Goal: Task Accomplishment & Management: Use online tool/utility

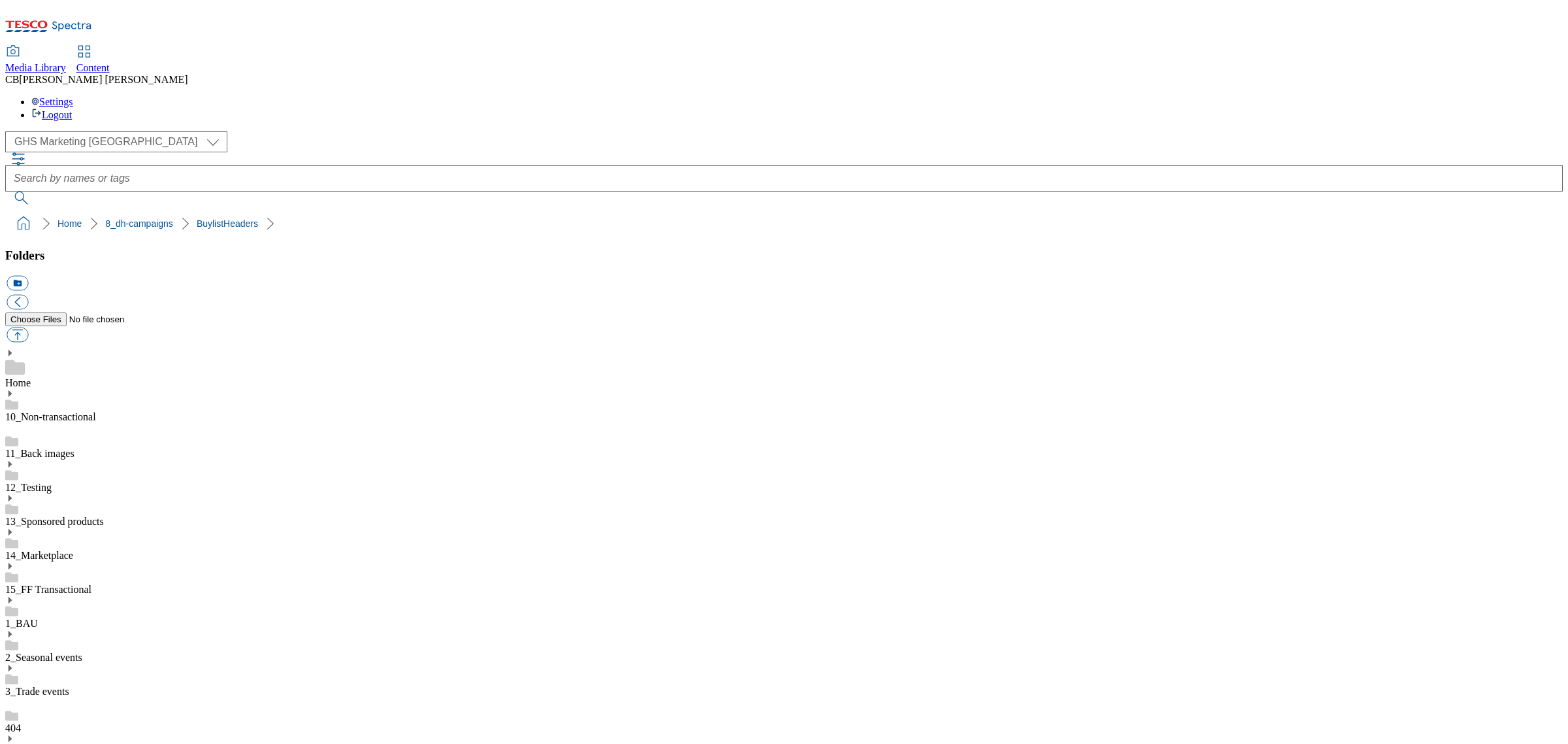
scroll to position [241, 0]
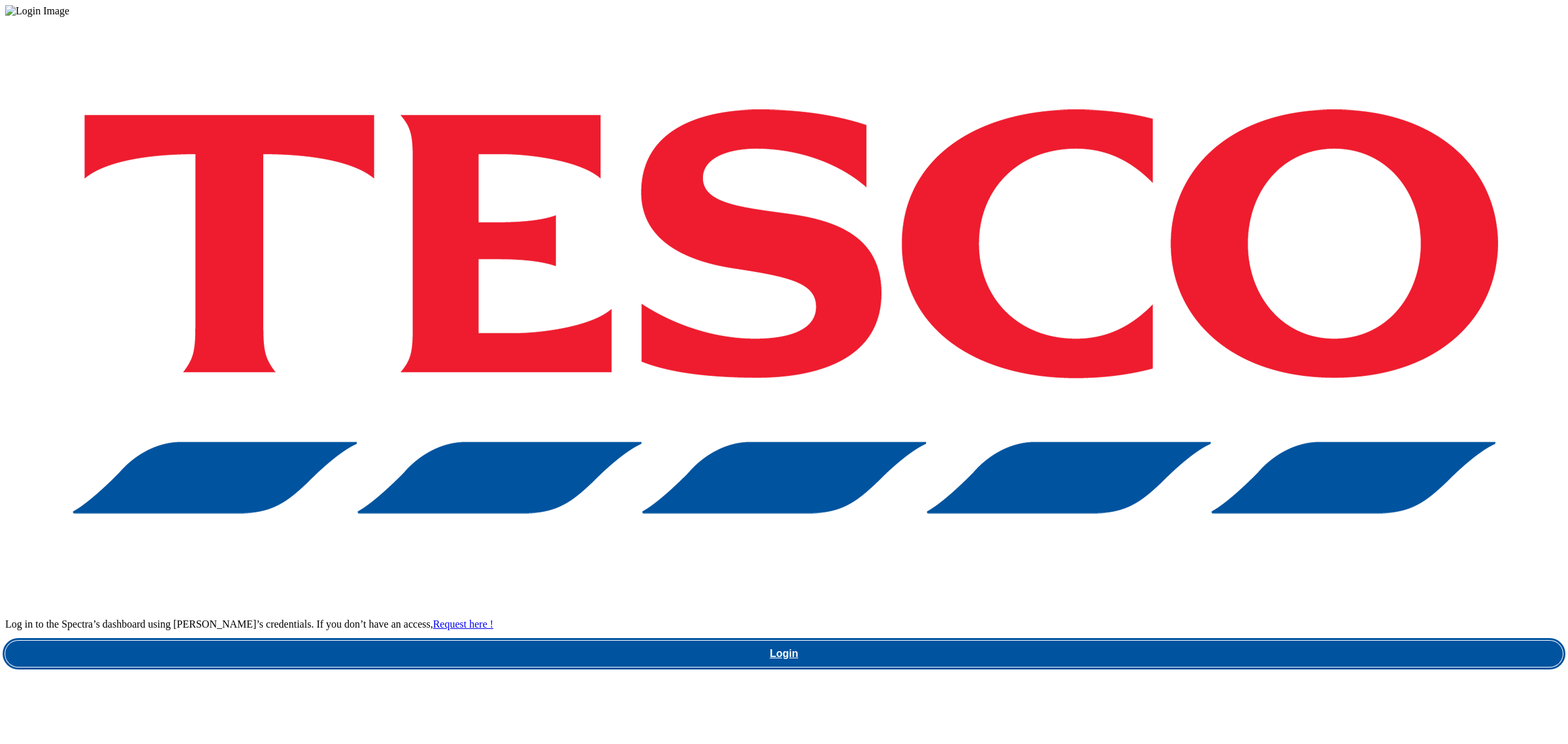
click at [1140, 640] on link "Login" at bounding box center [783, 653] width 1557 height 26
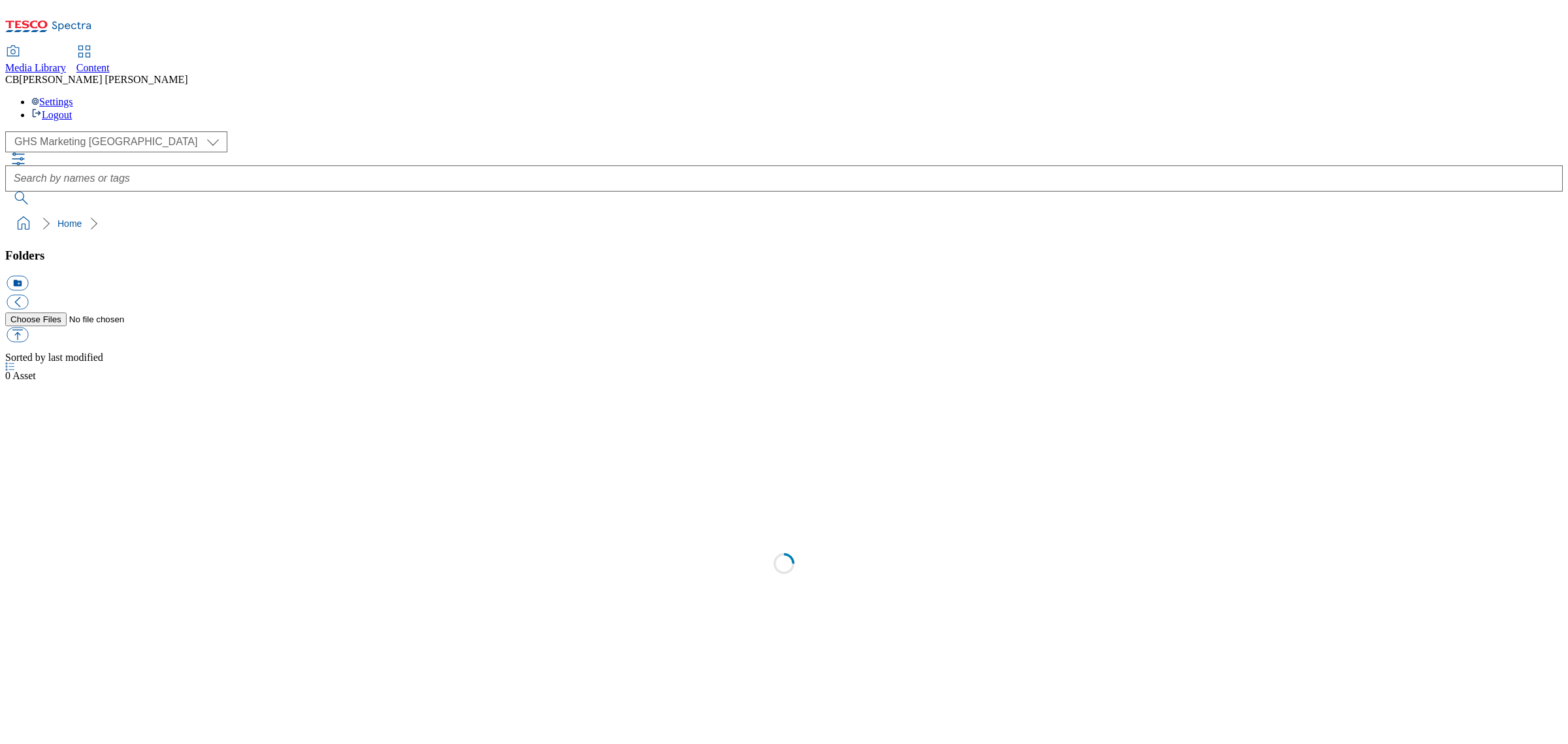
select select "flare-ghs-mktg"
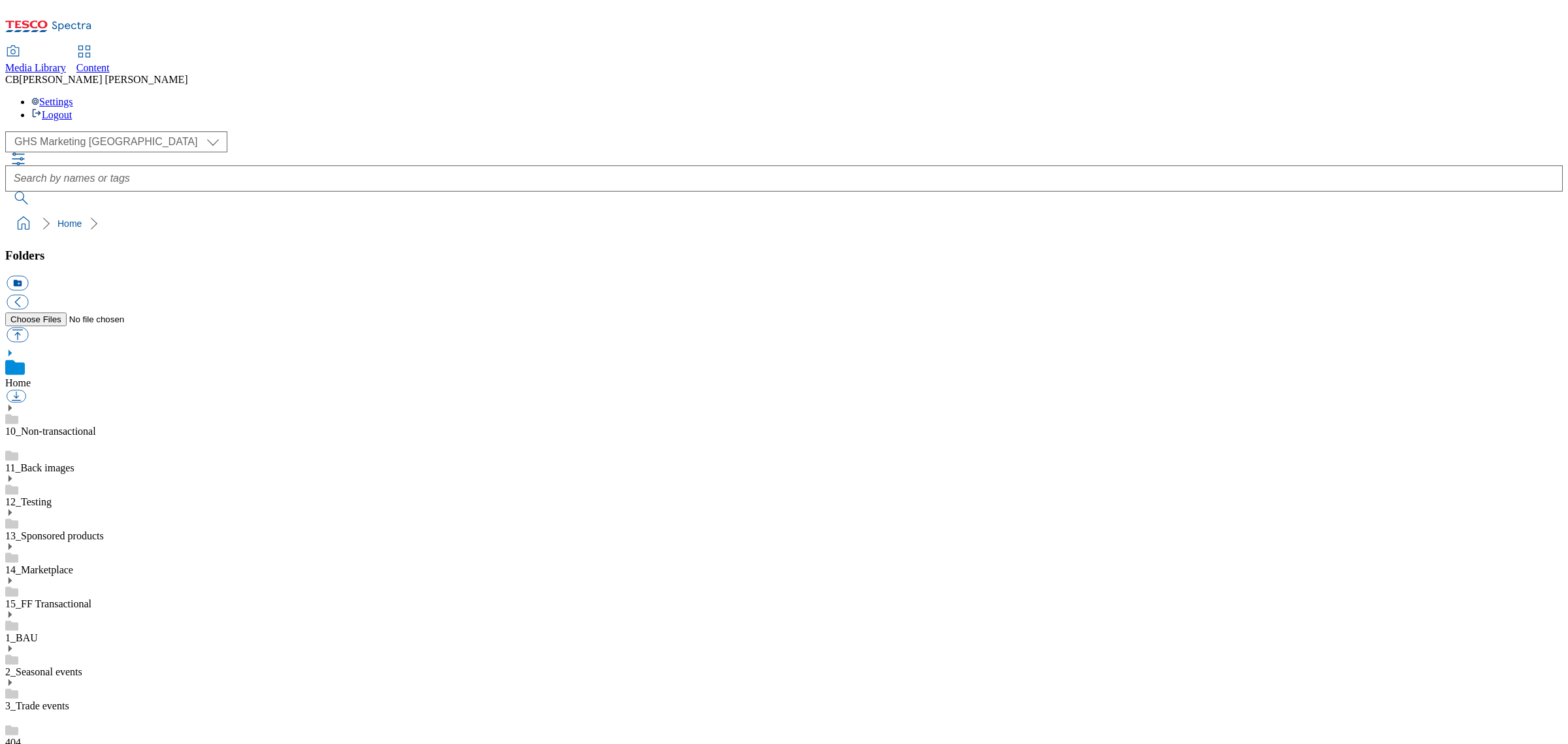
scroll to position [1, 0]
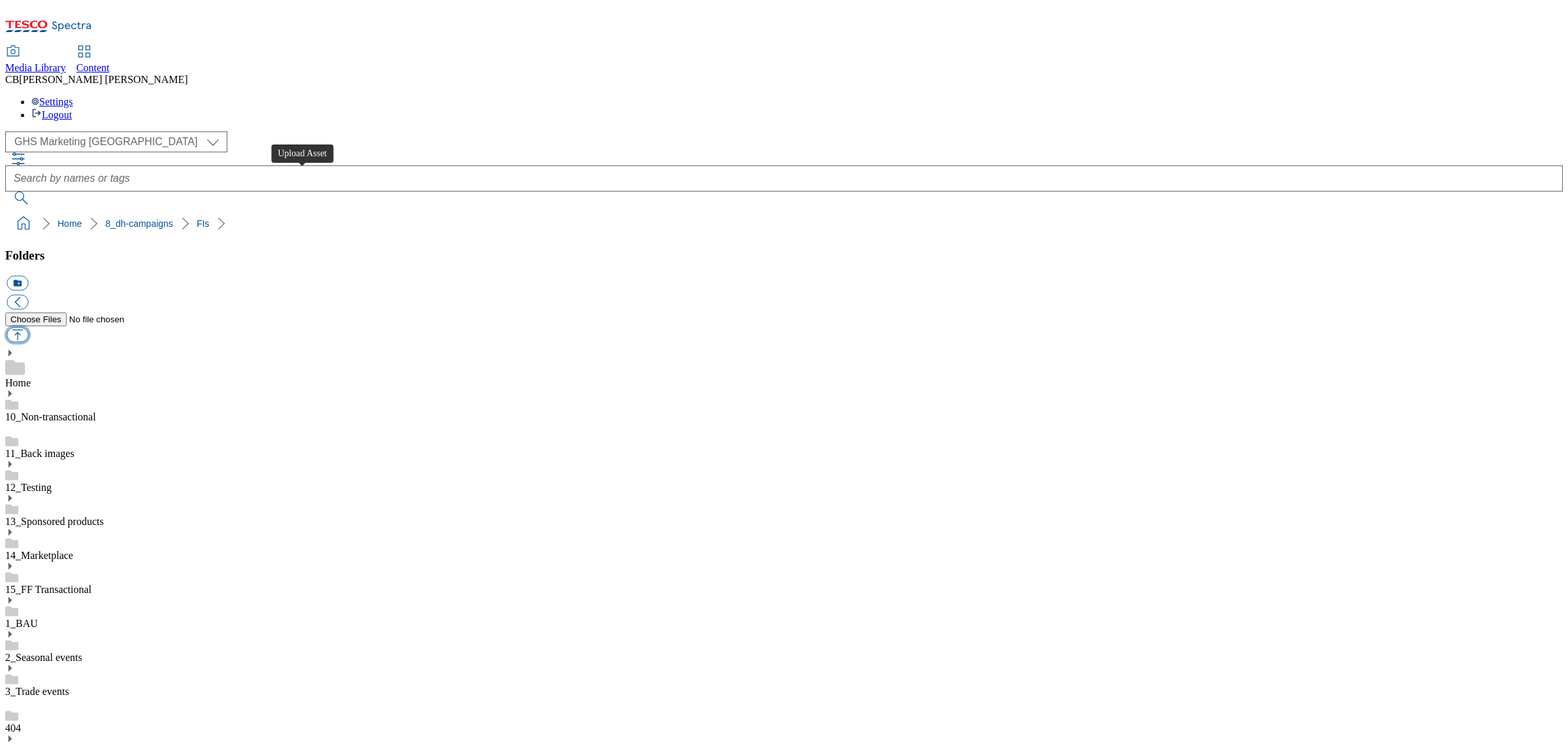
click at [28, 328] on button "button" at bounding box center [17, 335] width 21 height 15
type input "C:\fakepath\1755007464589-Desktop.png"
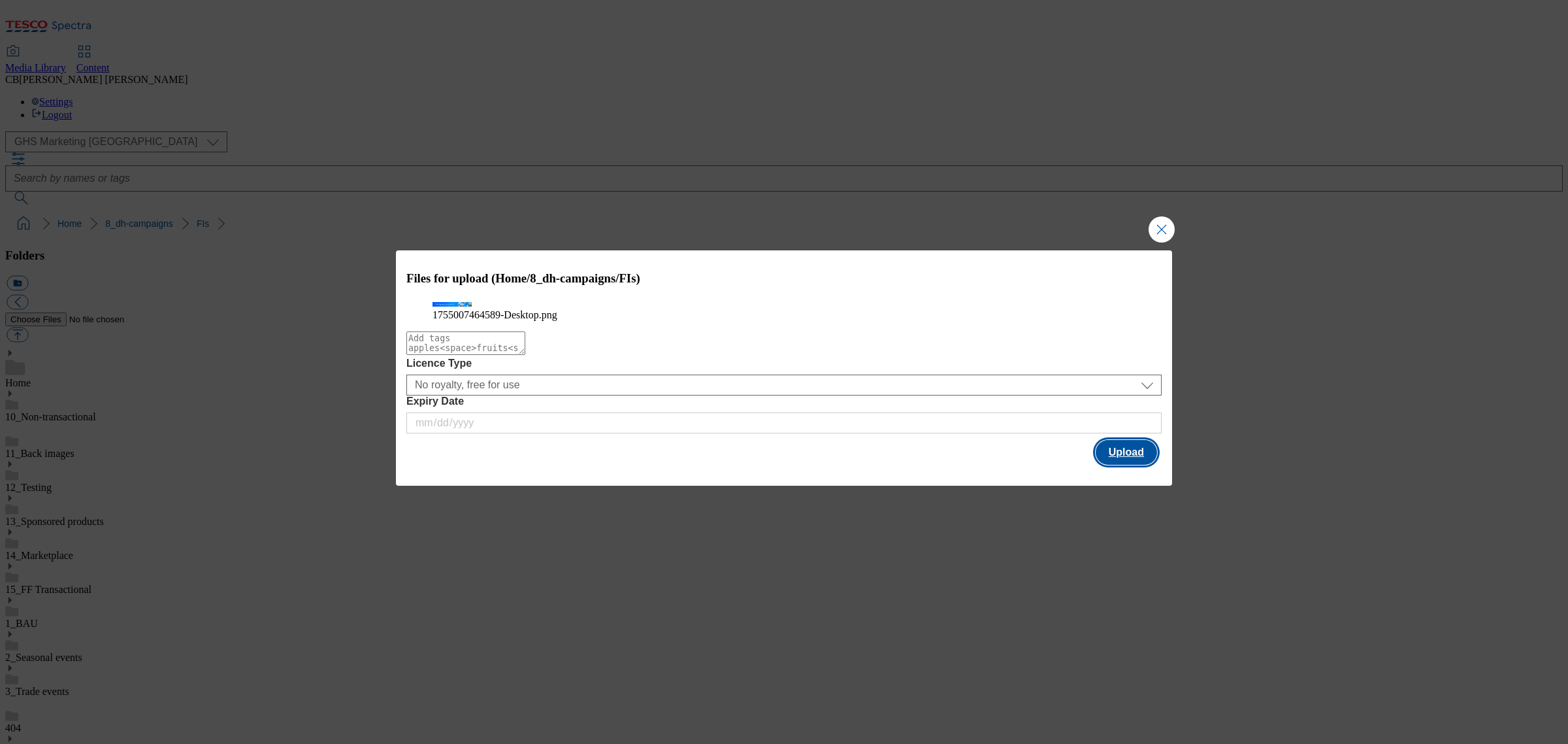
click at [1125, 464] on button "Upload" at bounding box center [1126, 452] width 61 height 25
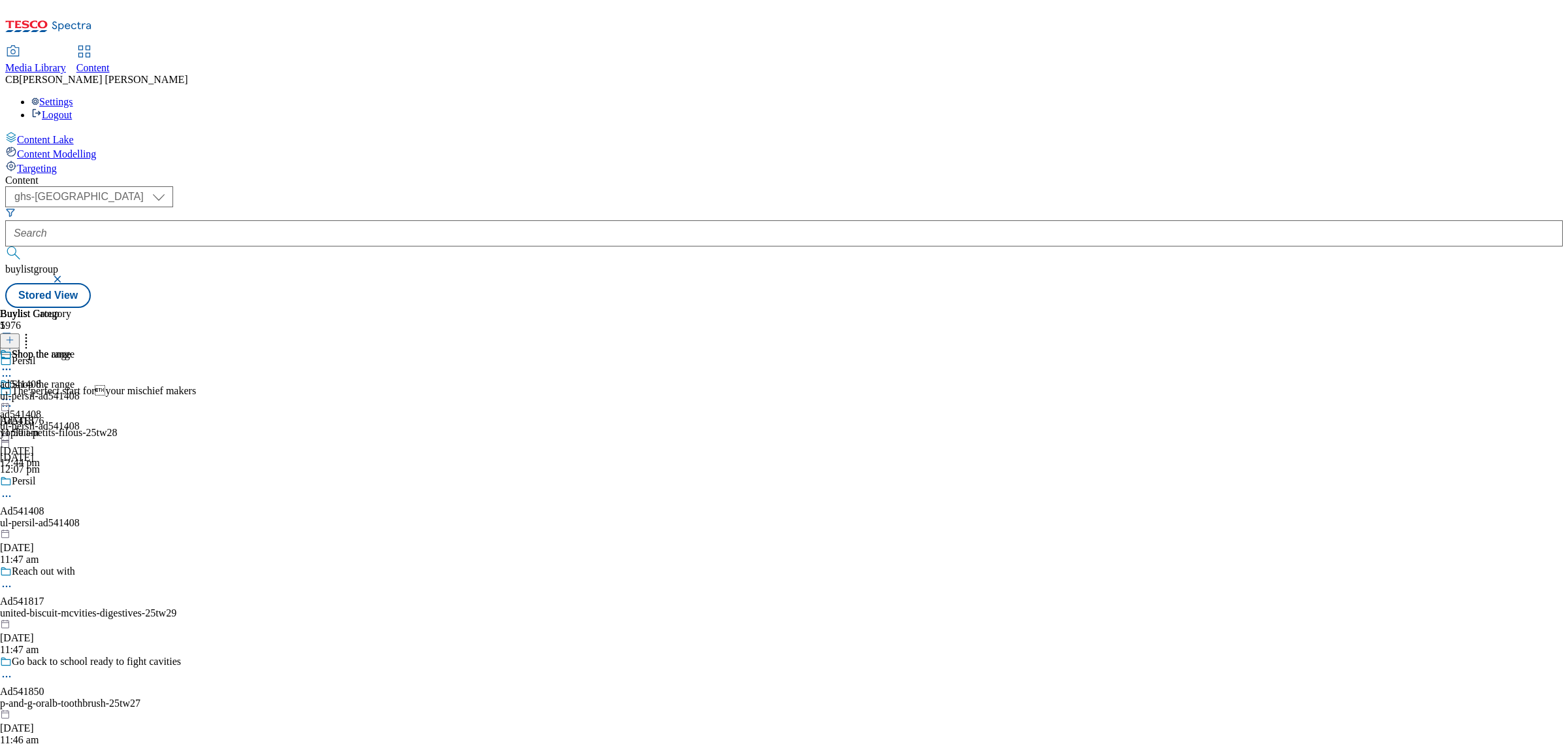
select select "ghs-uk"
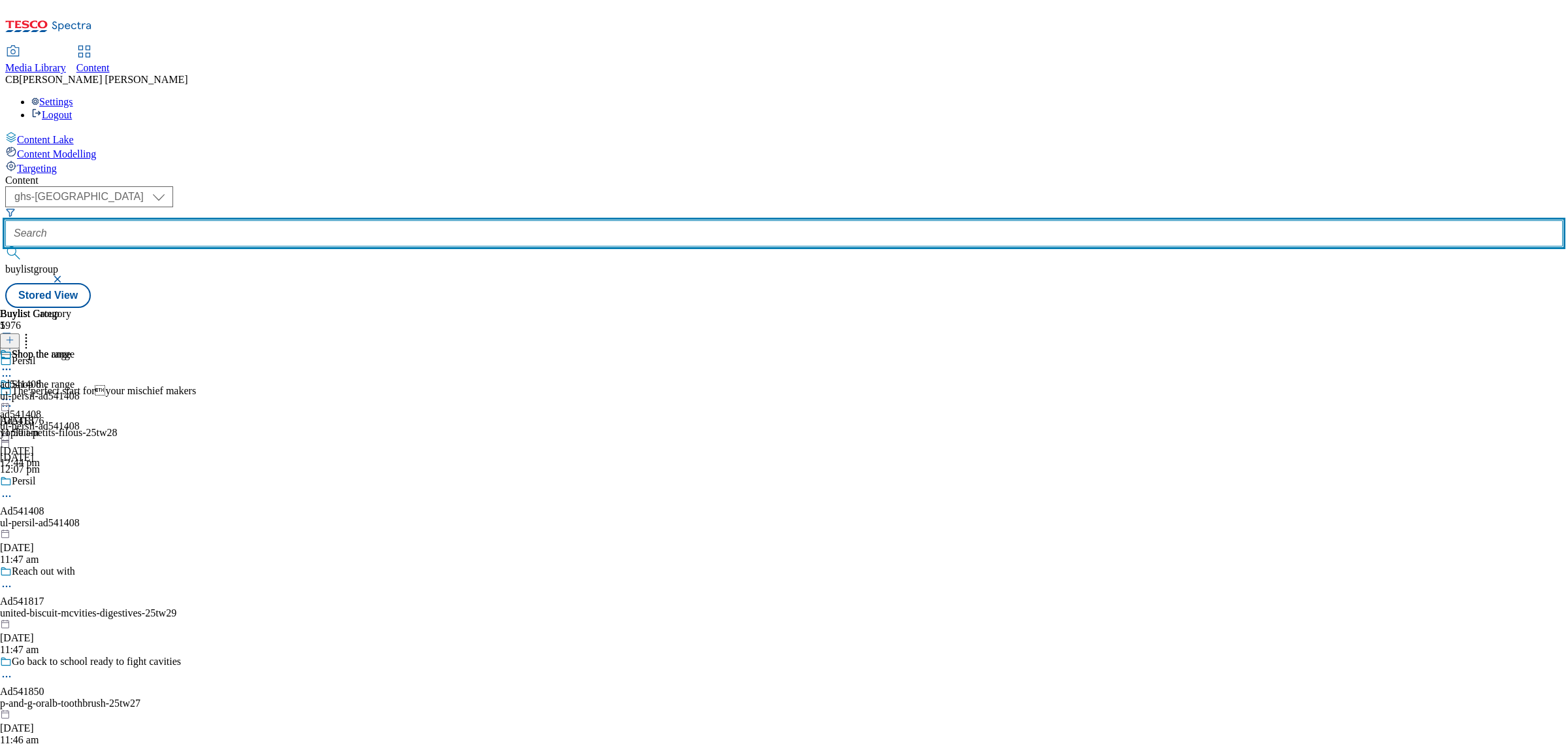
click at [337, 220] on input "text" at bounding box center [783, 233] width 1557 height 26
paste input "english-provender-very-lazy-25tw24"
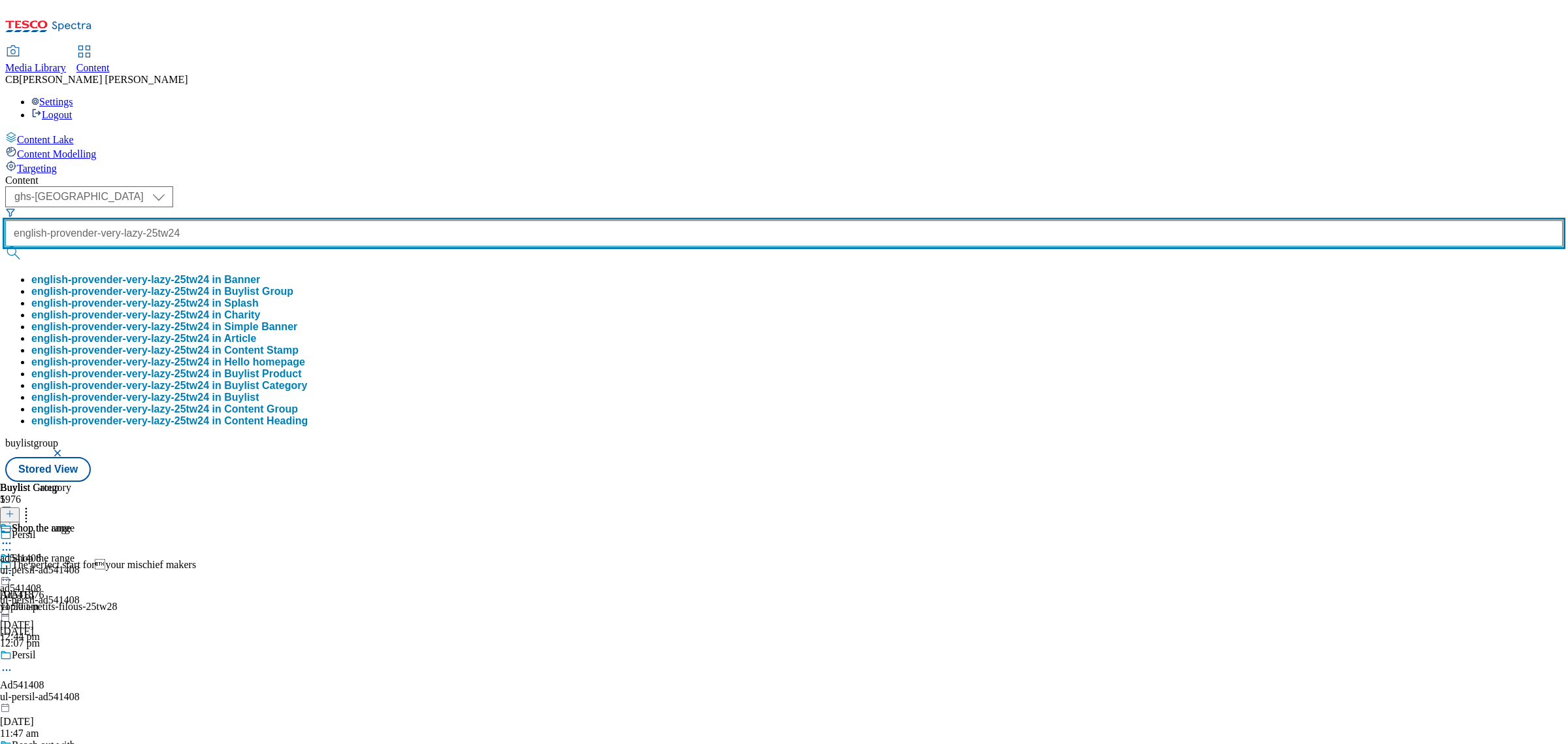
type input "english-provender-very-lazy-25tw24"
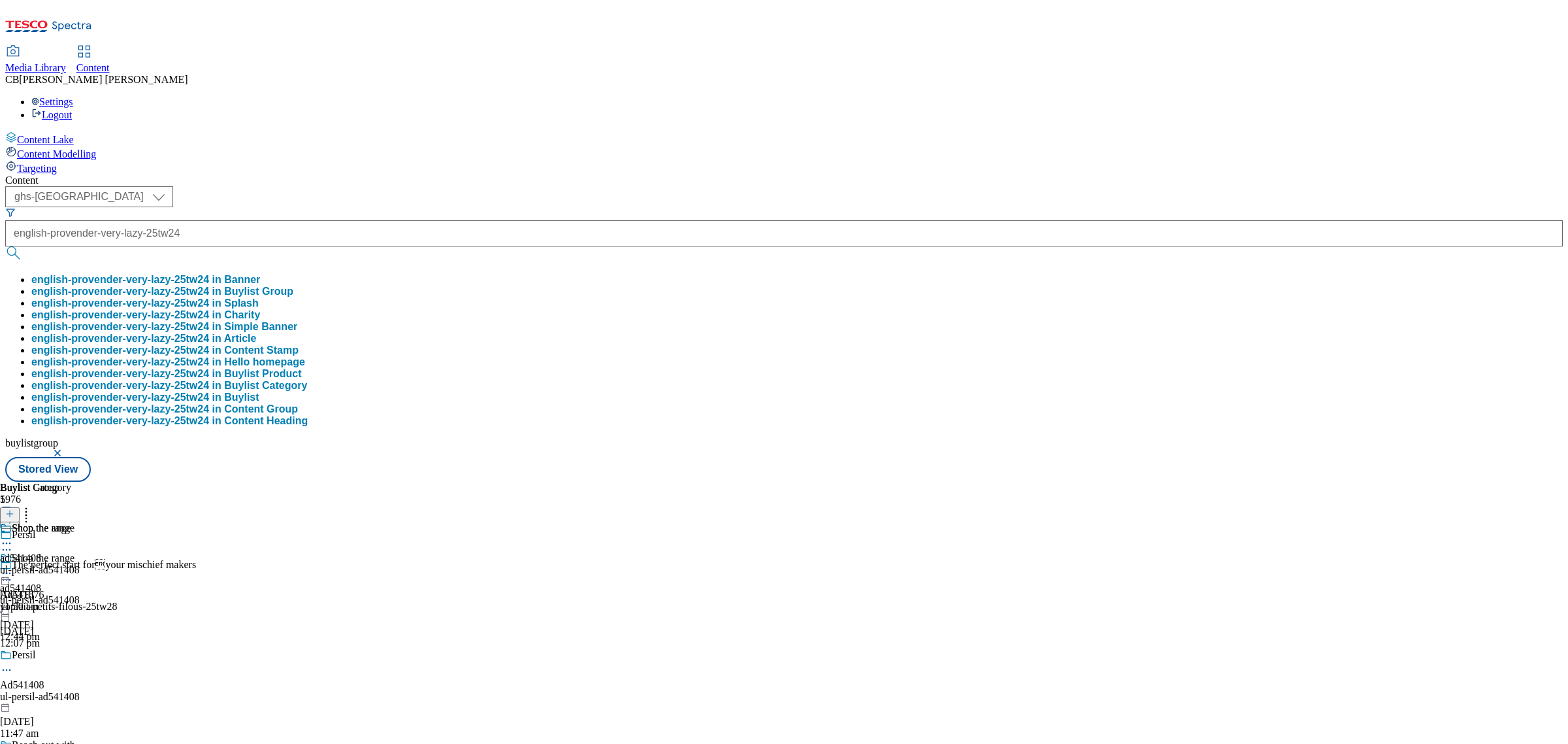
click at [293, 286] on button "english-provender-very-lazy-25tw24 in Buylist Group" at bounding box center [162, 291] width 262 height 12
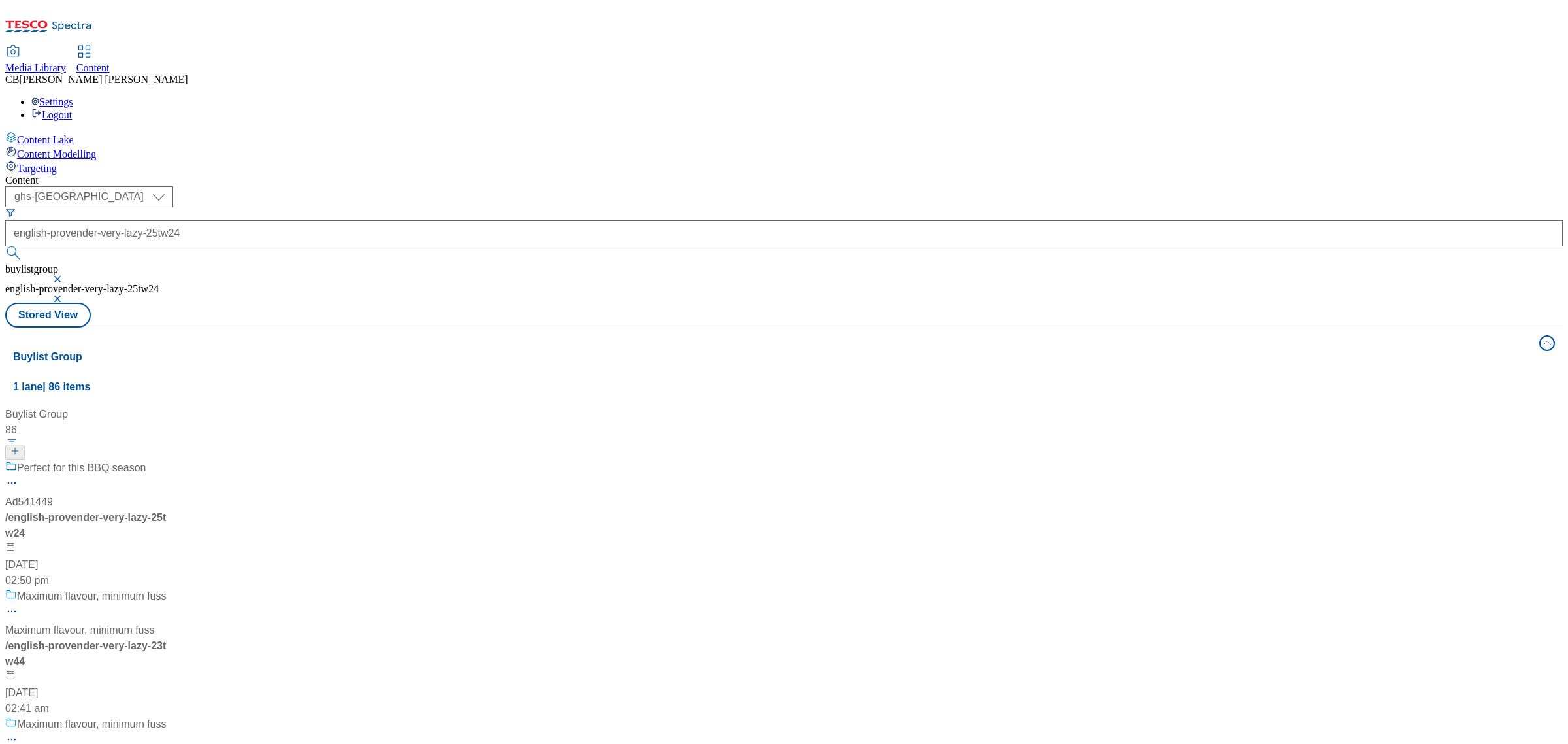
click at [268, 460] on div "Perfect for this BBQ season Ad541449 / english-provender-very-lazy-25tw24 14 Au…" at bounding box center [136, 524] width 263 height 128
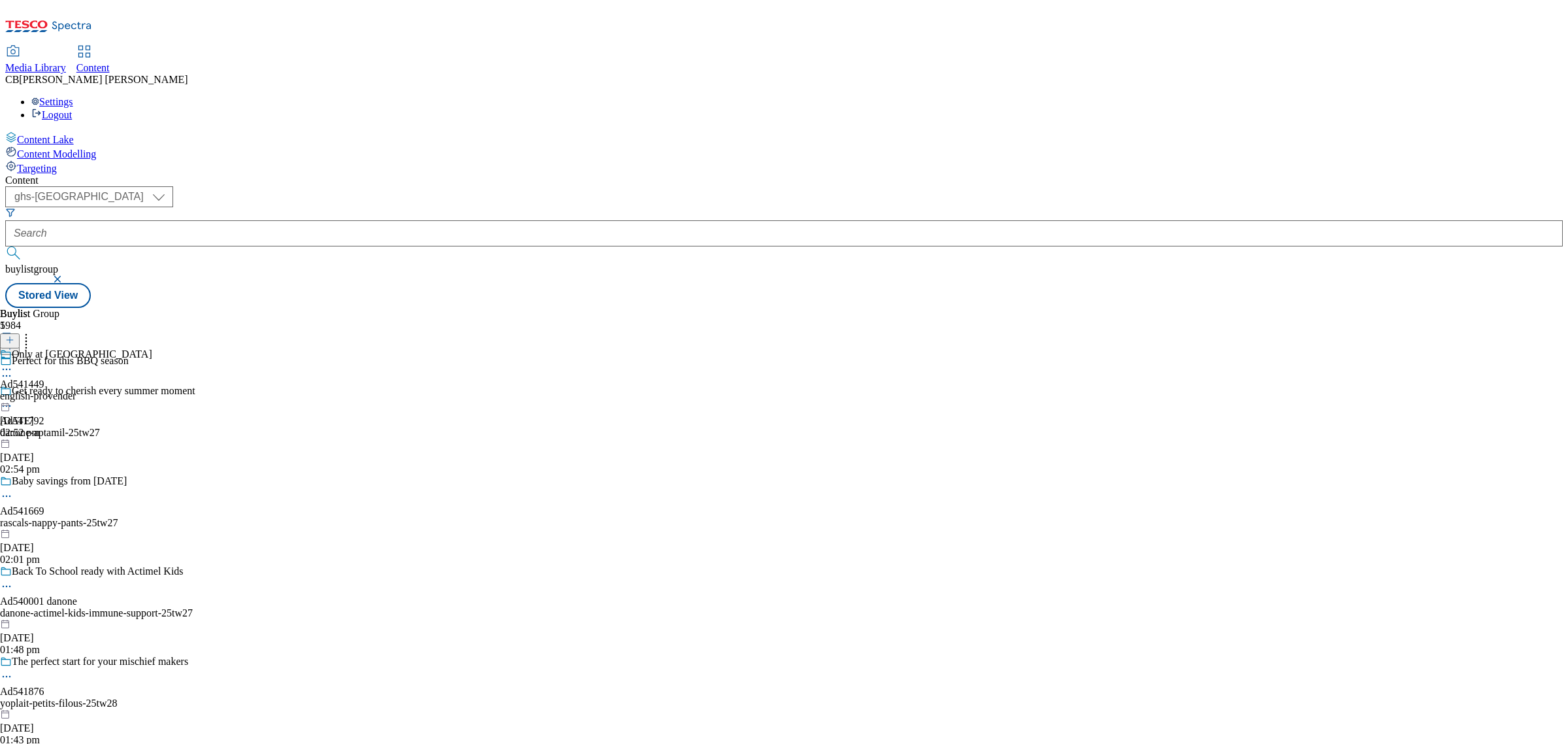
click at [13, 363] on icon at bounding box center [6, 370] width 13 height 13
click at [55, 392] on span "Edit" at bounding box center [48, 397] width 15 height 10
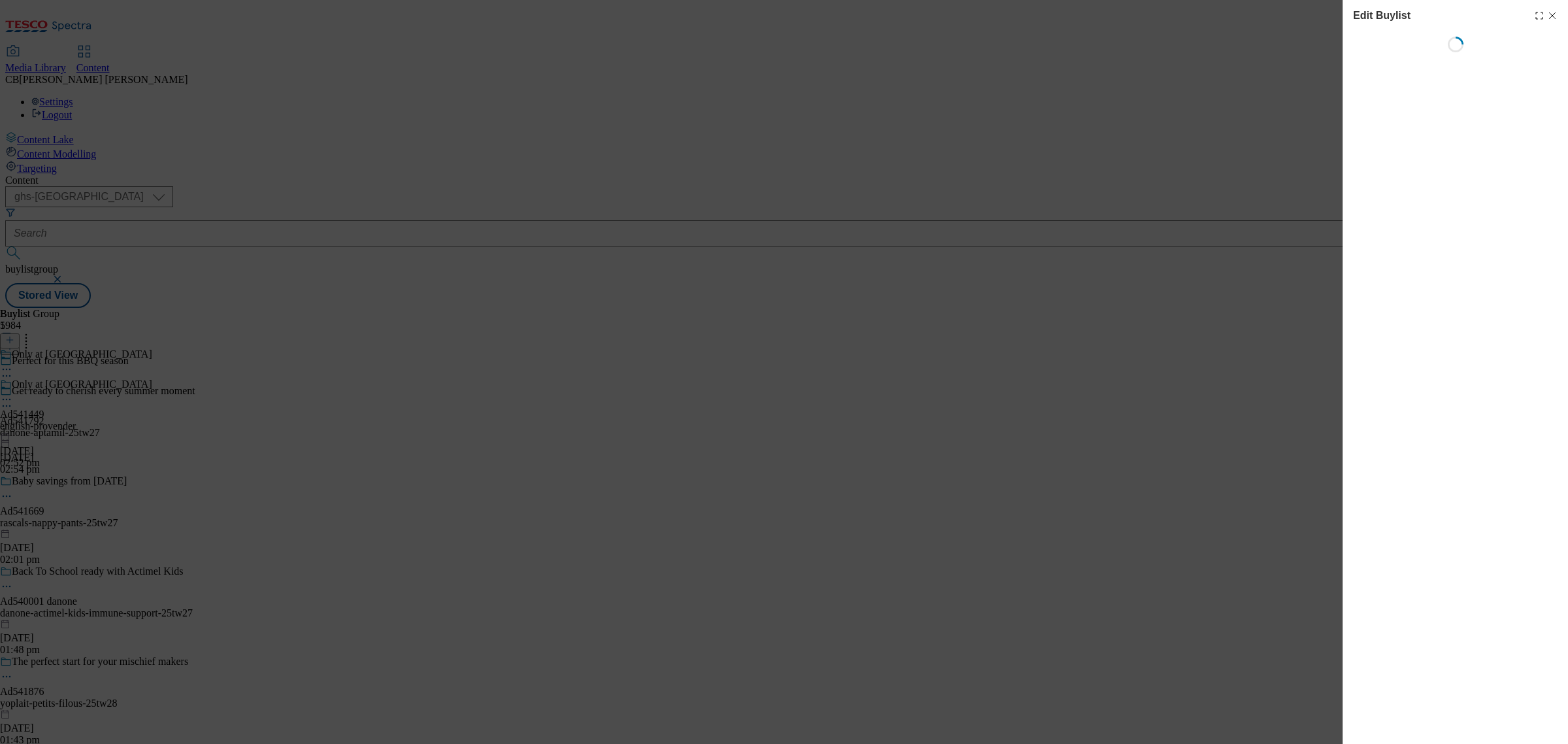
select select "tactical"
select select "supplier funded short term 1-3 weeks"
select select "dunnhumby"
select select "Banner"
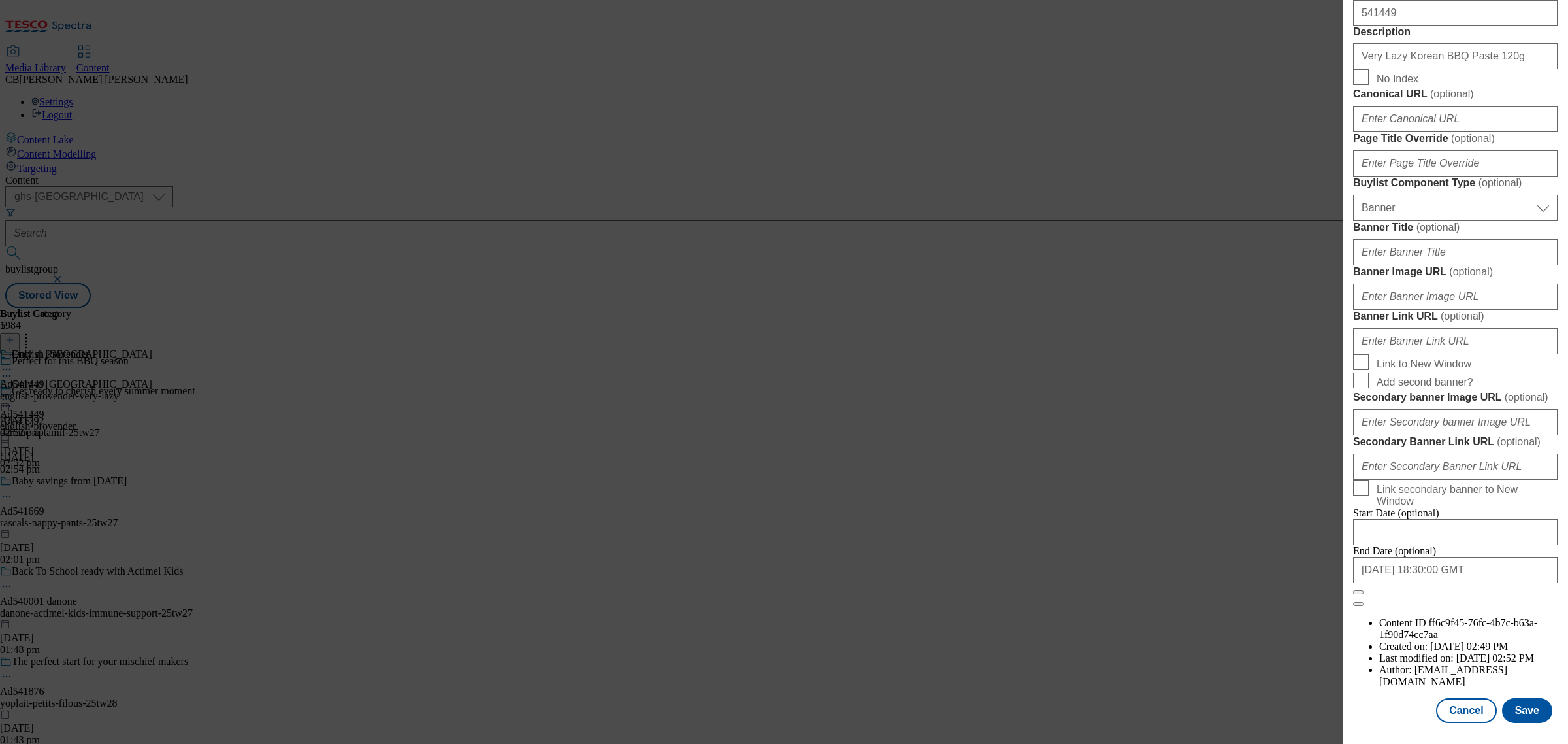
scroll to position [1155, 0]
click at [1444, 296] on input "Banner Image URL ( optional )" at bounding box center [1455, 296] width 205 height 26
click at [1468, 288] on input "Banner Image URL ( optional )" at bounding box center [1455, 296] width 205 height 26
paste input "https://digitalcontent.api.tesco.com/v2/media/ghs-mktg/d3951a6e-2985-44b0-89b8-…"
type input "https://digitalcontent.api.tesco.com/v2/media/ghs-mktg/d3951a6e-2985-44b0-89b8-…"
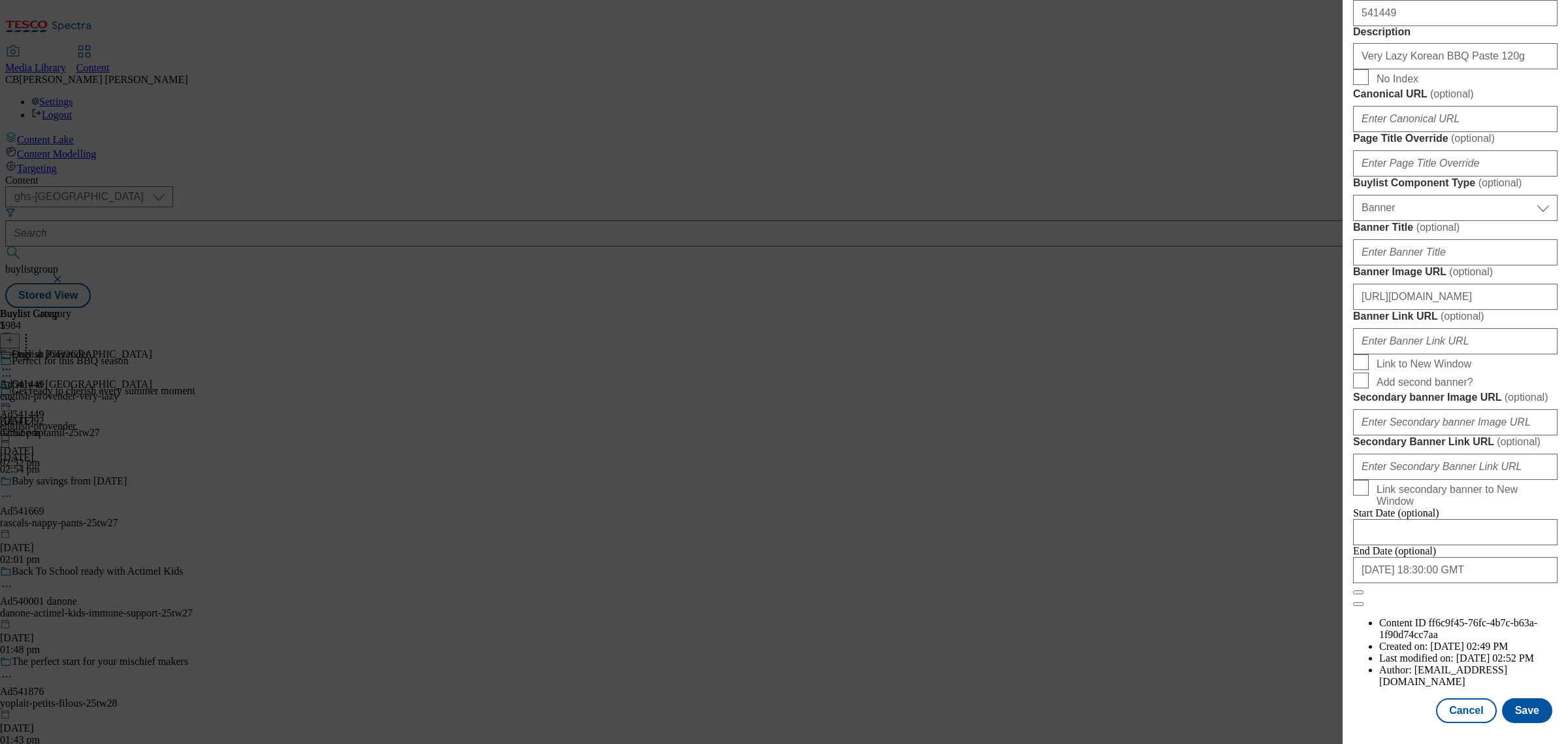
click at [1520, 265] on label "Banner Image URL ( optional )" at bounding box center [1455, 271] width 205 height 13
click at [1520, 284] on input "https://digitalcontent.api.tesco.com/v2/media/ghs-mktg/d3951a6e-2985-44b0-89b8-…" at bounding box center [1455, 296] width 205 height 26
click at [1513, 698] on button "Save" at bounding box center [1527, 710] width 50 height 25
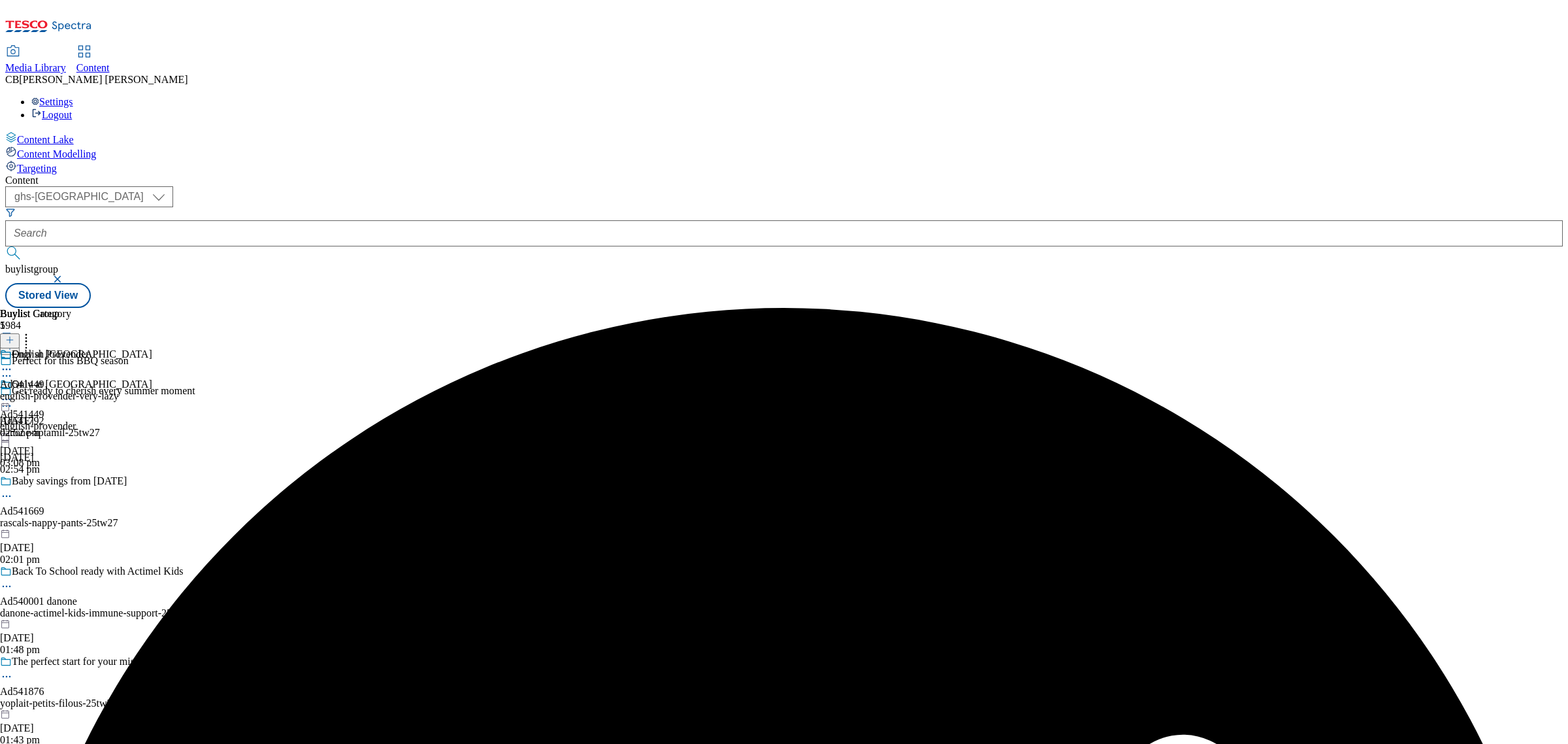
click at [13, 393] on icon at bounding box center [6, 399] width 13 height 13
click at [71, 482] on span "Preview" at bounding box center [55, 487] width 31 height 10
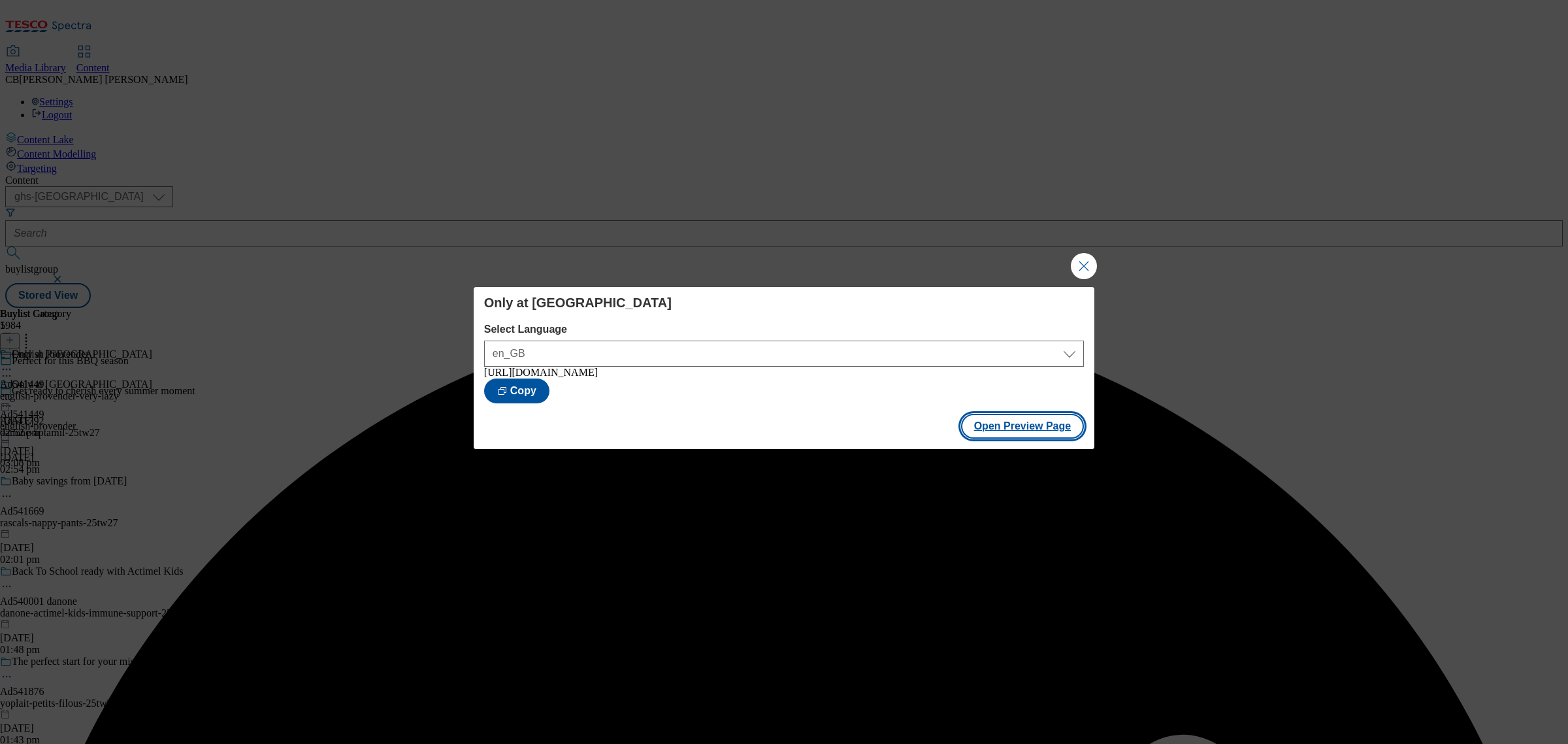
click at [1029, 426] on button "Open Preview Page" at bounding box center [1023, 426] width 124 height 25
click at [1076, 260] on button "Close Modal" at bounding box center [1084, 266] width 26 height 26
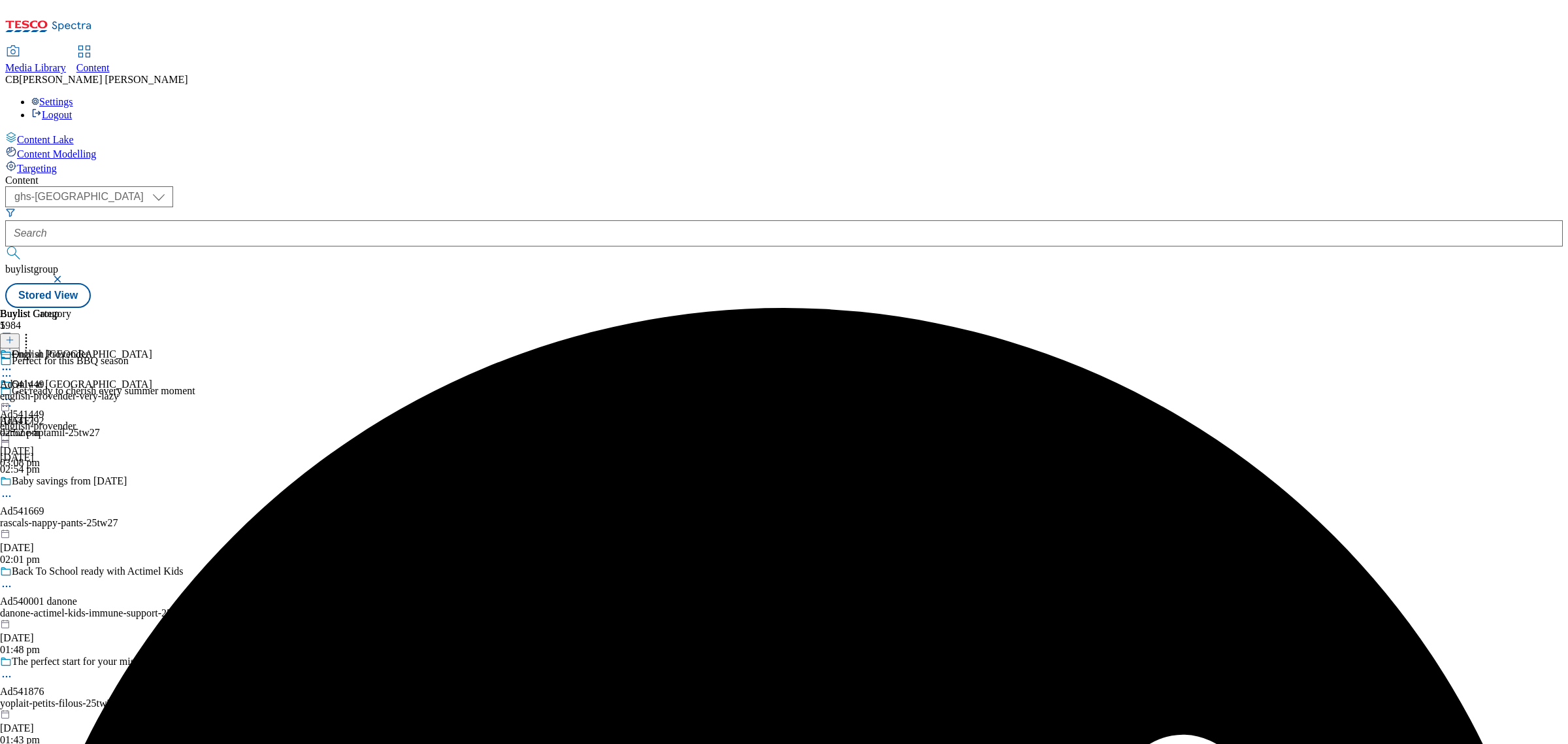
click at [13, 393] on icon at bounding box center [6, 399] width 13 height 13
click at [152, 524] on li "Publish" at bounding box center [89, 532] width 126 height 15
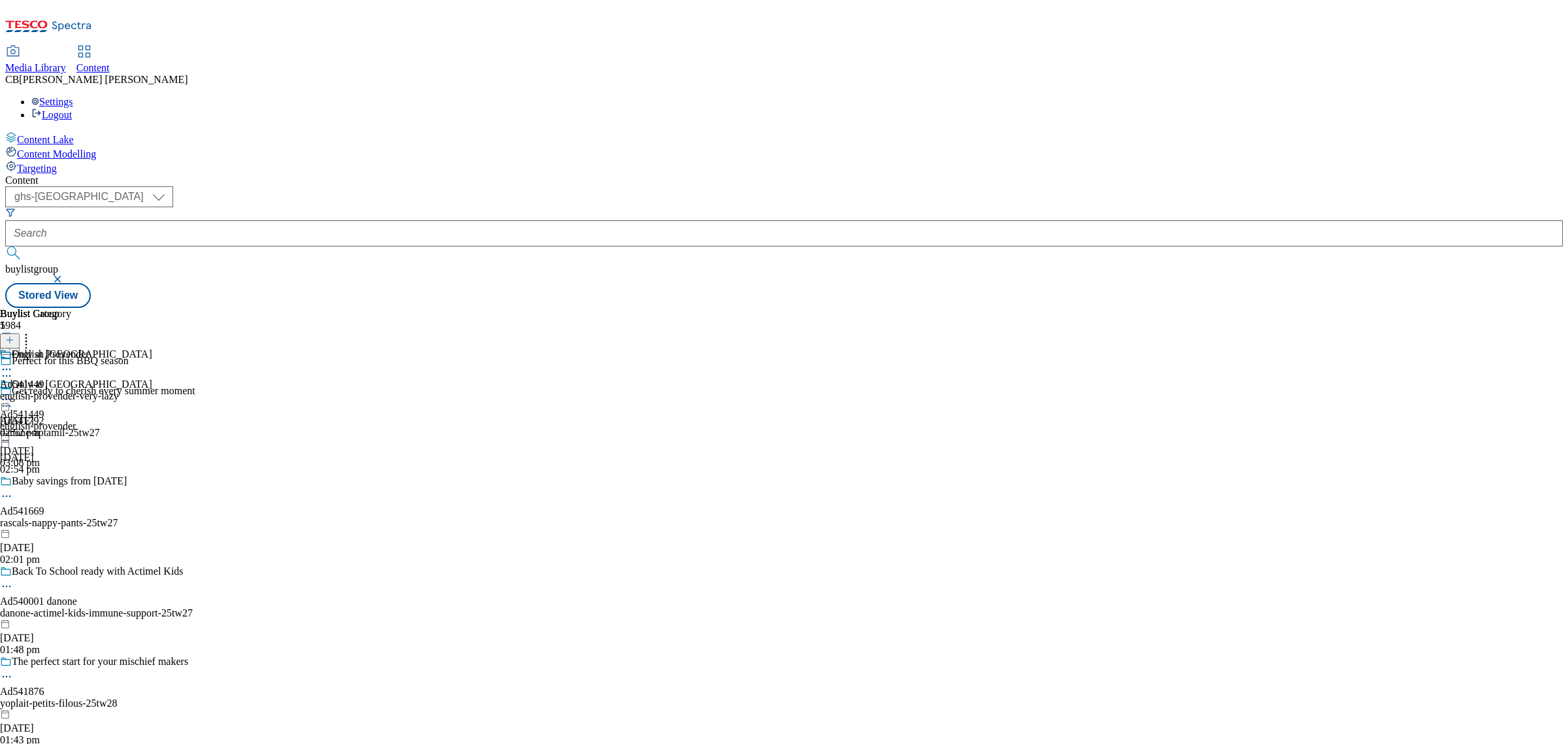
click at [4, 399] on circle at bounding box center [4, 399] width 2 height 2
click at [75, 524] on button "Publish" at bounding box center [50, 532] width 48 height 15
click at [13, 393] on icon at bounding box center [6, 399] width 13 height 13
click at [109, 512] on span "Open Preview Url" at bounding box center [75, 517] width 68 height 10
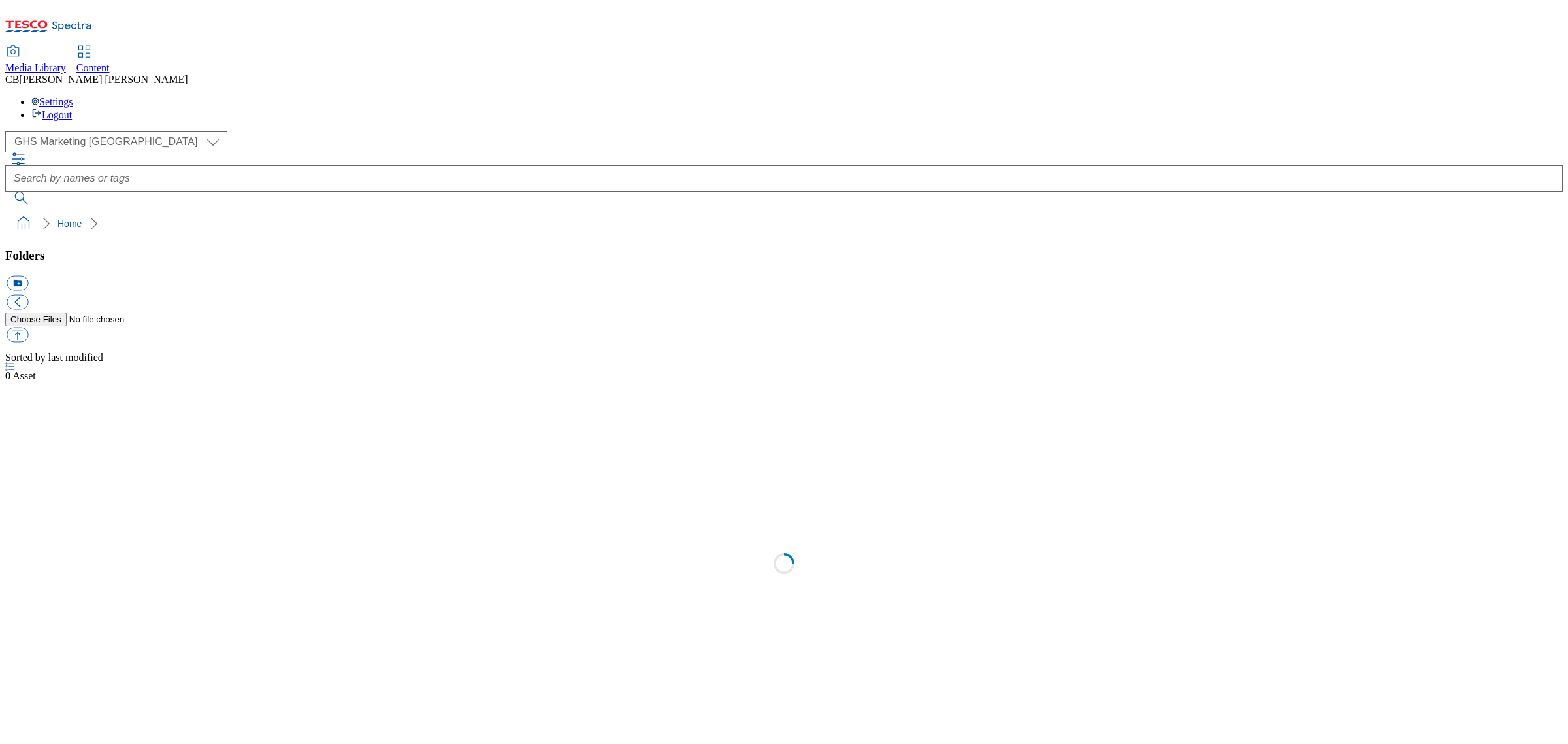
select select "flare-ghs-mktg"
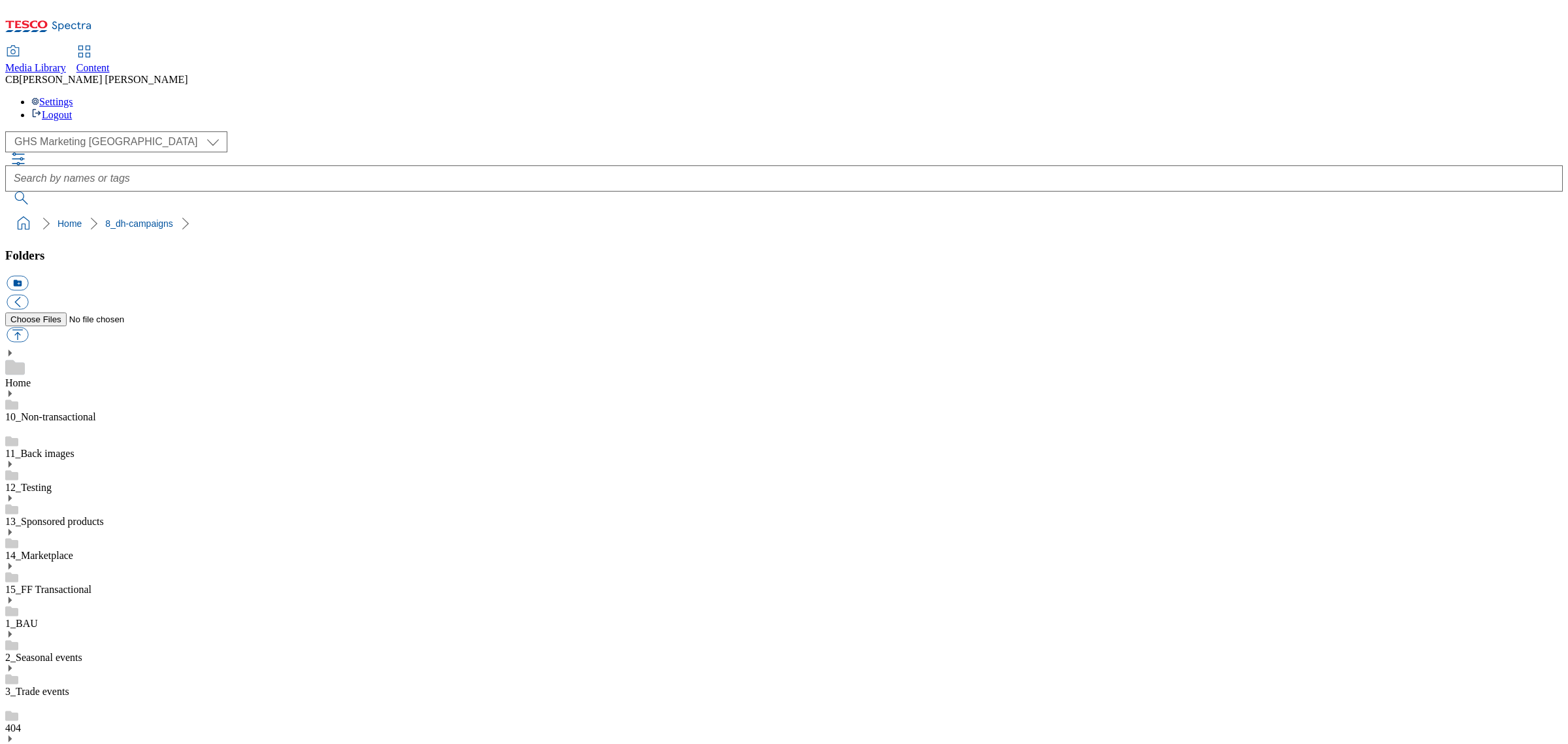
click at [28, 328] on button "button" at bounding box center [17, 335] width 21 height 15
type input "C:\fakepath\1755507030837-ad541449_Very_Lazy_LegoBrand_H_1184x333_V2.jpg"
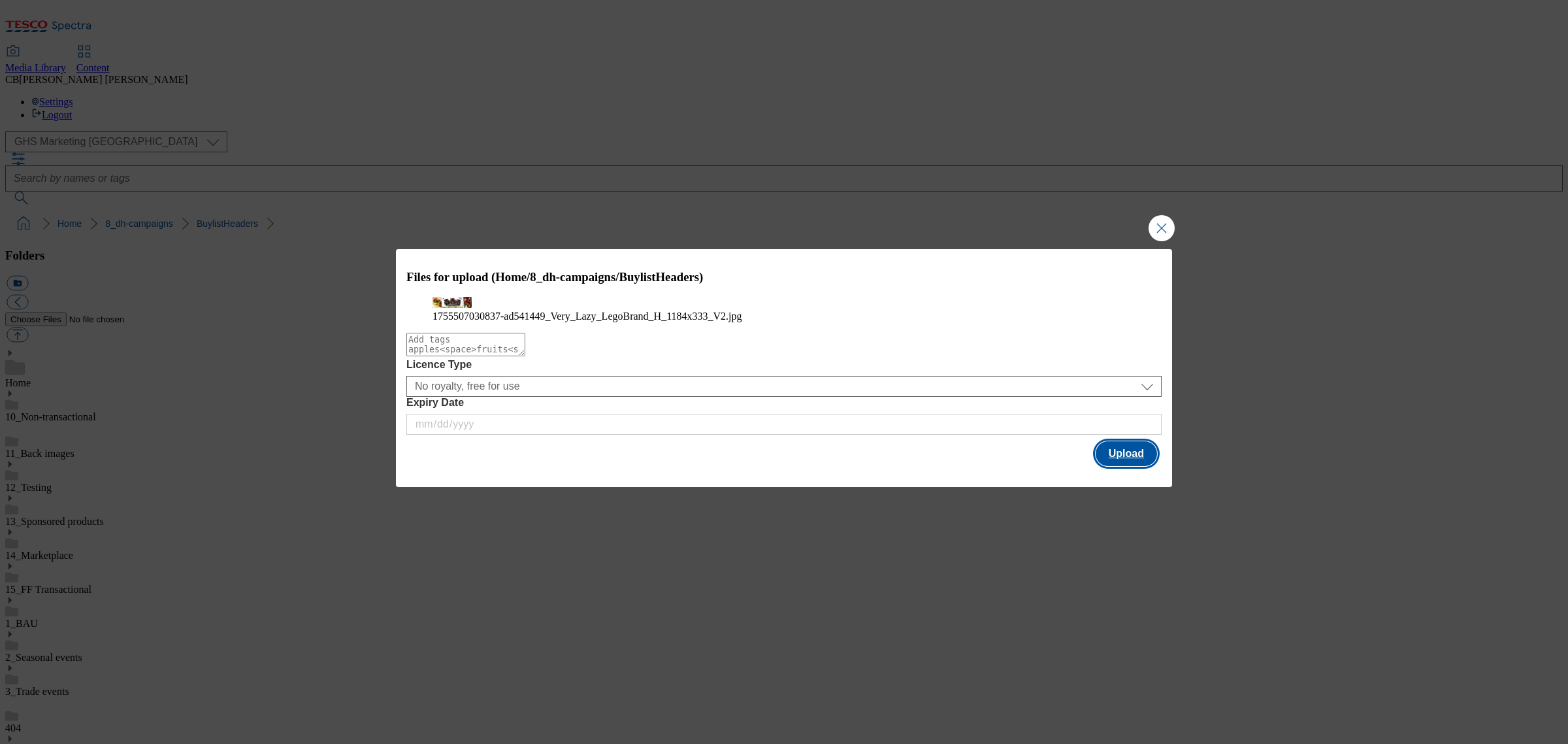
click at [1137, 466] on button "Upload" at bounding box center [1126, 453] width 61 height 25
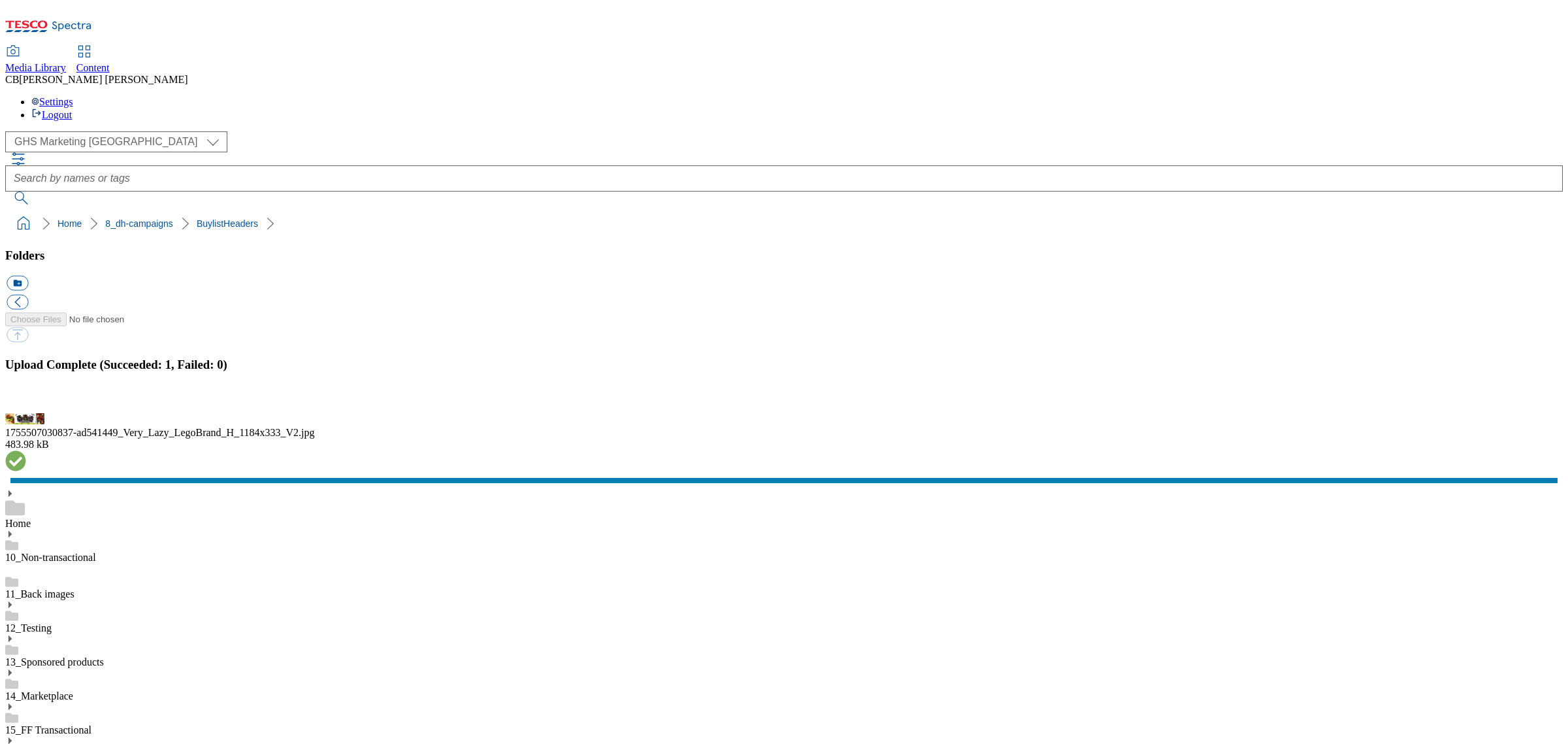
click at [26, 411] on button "button" at bounding box center [16, 405] width 20 height 12
